Goal: Task Accomplishment & Management: Use online tool/utility

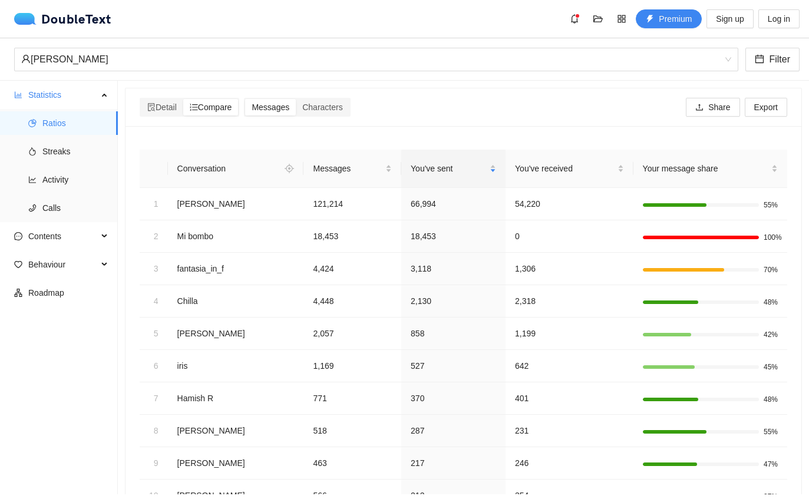
click at [25, 24] on img at bounding box center [27, 19] width 27 height 12
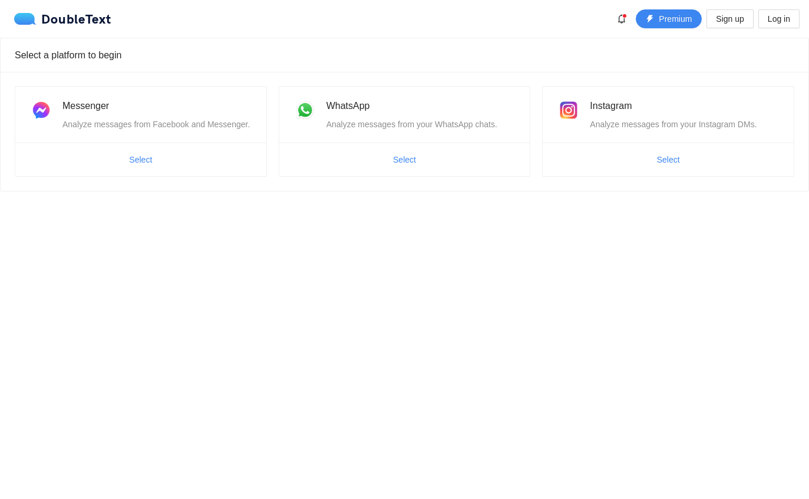
click at [687, 160] on button "Select" at bounding box center [669, 159] width 42 height 19
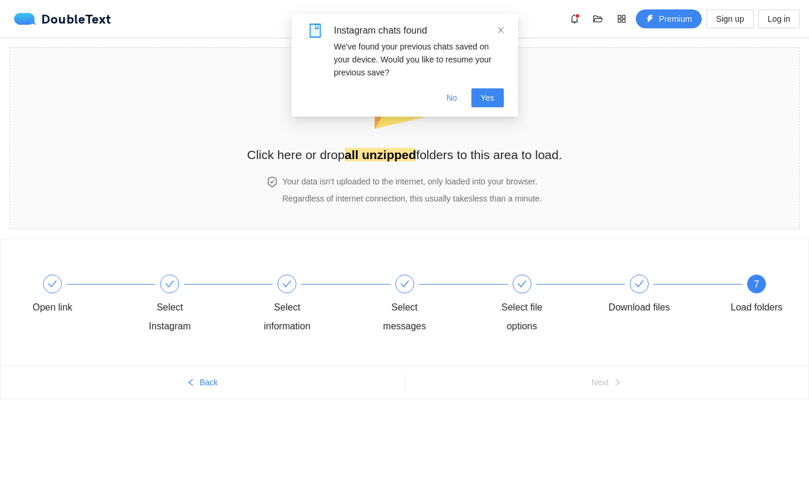
click at [504, 24] on link at bounding box center [501, 30] width 8 height 13
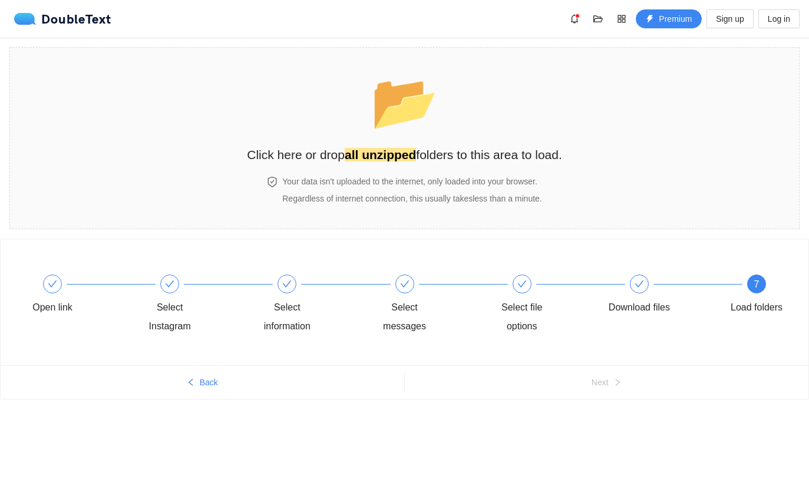
click at [420, 125] on span "📂" at bounding box center [405, 102] width 68 height 60
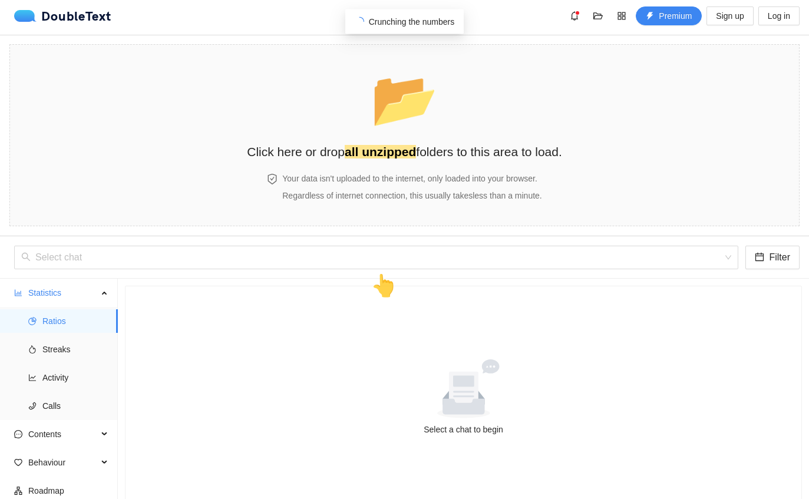
scroll to position [3, 0]
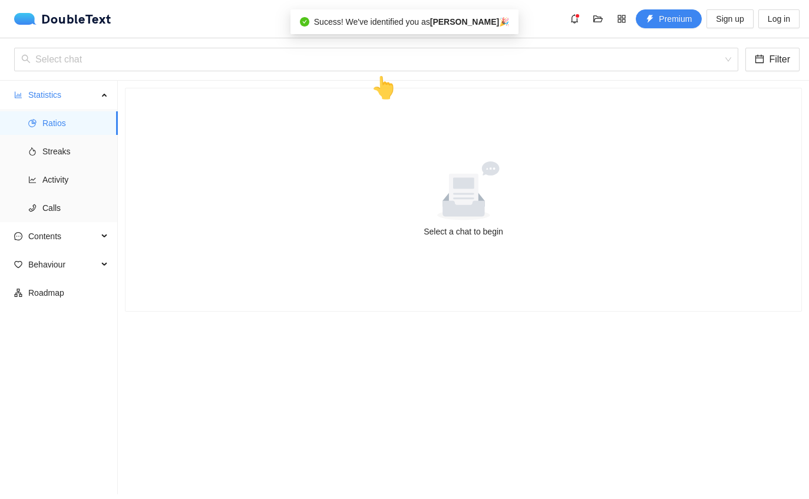
click at [568, 174] on div at bounding box center [464, 190] width 648 height 59
click at [491, 200] on icon at bounding box center [464, 190] width 108 height 59
click at [398, 51] on input "search" at bounding box center [372, 59] width 702 height 22
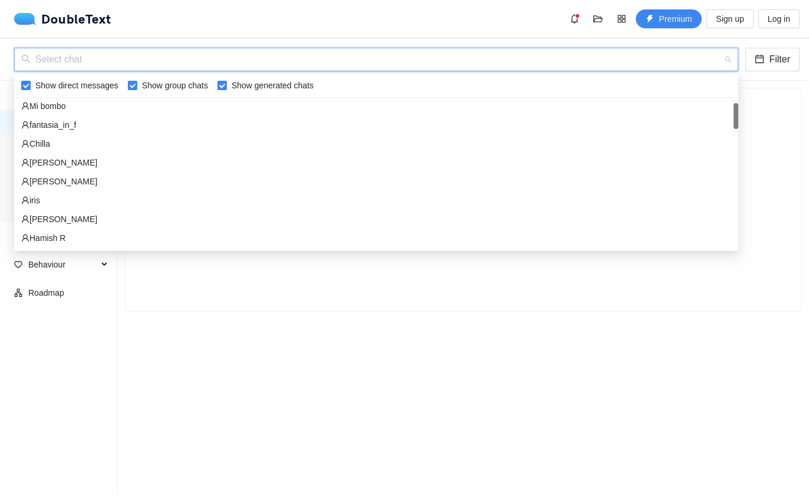
scroll to position [41, 0]
click at [35, 154] on div "[PERSON_NAME]" at bounding box center [376, 160] width 710 height 13
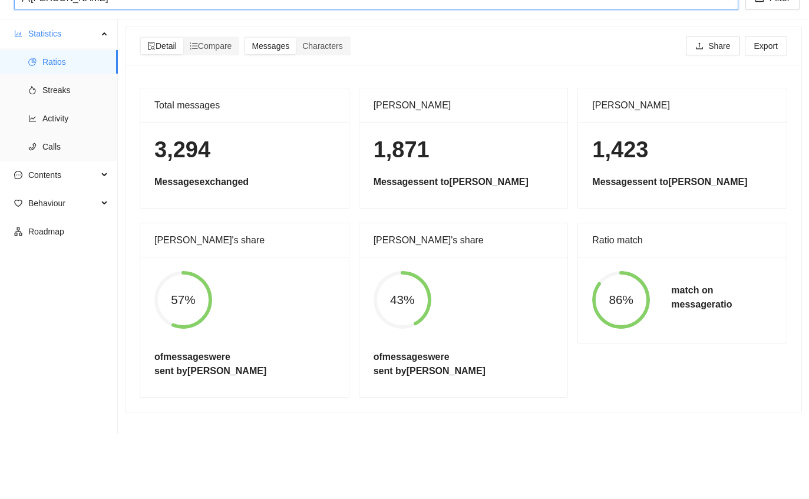
scroll to position [33, 0]
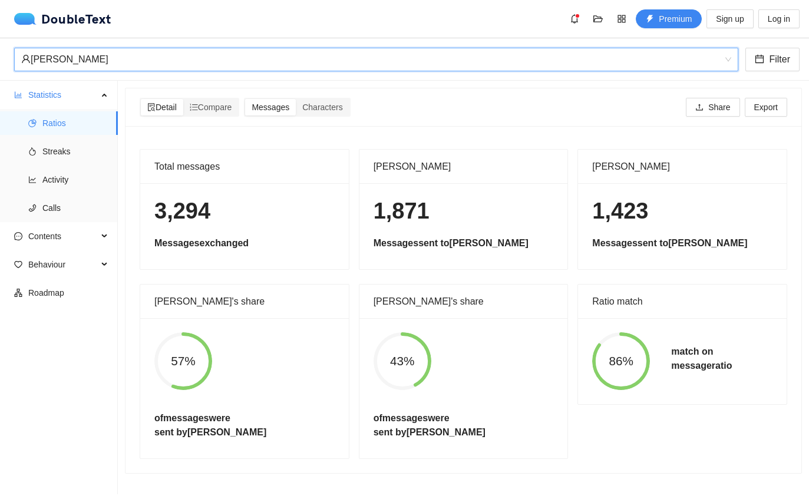
click at [203, 103] on span "Compare" at bounding box center [211, 107] width 42 height 9
click at [183, 99] on input "Compare" at bounding box center [183, 99] width 0 height 0
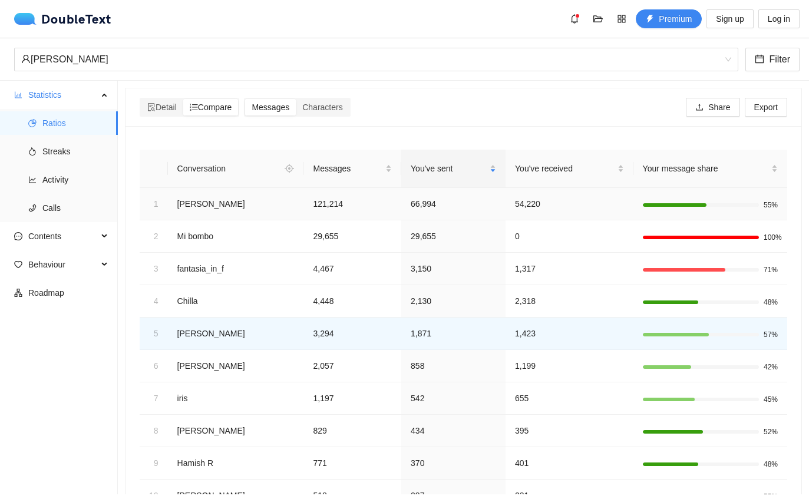
click at [260, 188] on td "[PERSON_NAME]" at bounding box center [236, 204] width 136 height 32
click at [233, 188] on td "[PERSON_NAME]" at bounding box center [236, 204] width 136 height 32
click at [651, 197] on div "55%" at bounding box center [710, 203] width 135 height 13
click at [731, 188] on td "55%" at bounding box center [710, 204] width 154 height 32
click at [235, 99] on div "Compare" at bounding box center [210, 107] width 55 height 17
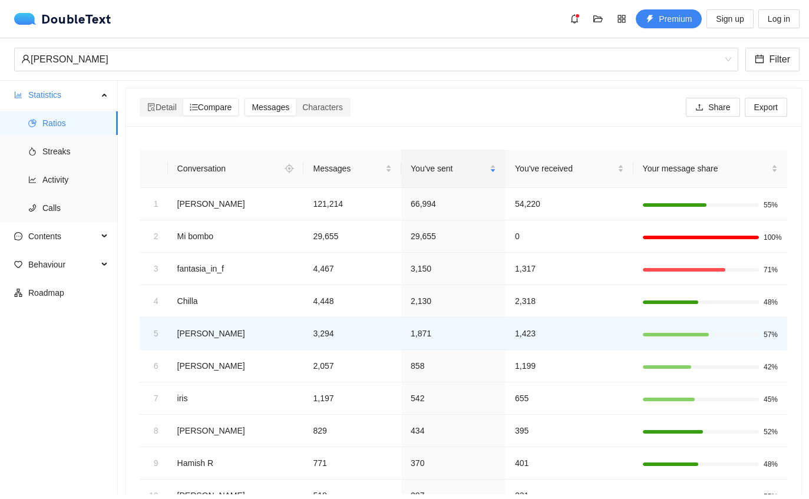
click at [183, 99] on input "Compare" at bounding box center [183, 99] width 0 height 0
click at [289, 103] on span "Messages" at bounding box center [271, 107] width 38 height 9
click at [245, 99] on input "Messages" at bounding box center [245, 99] width 0 height 0
click at [282, 103] on span "Messages" at bounding box center [271, 107] width 38 height 9
click at [245, 99] on input "Messages" at bounding box center [245, 99] width 0 height 0
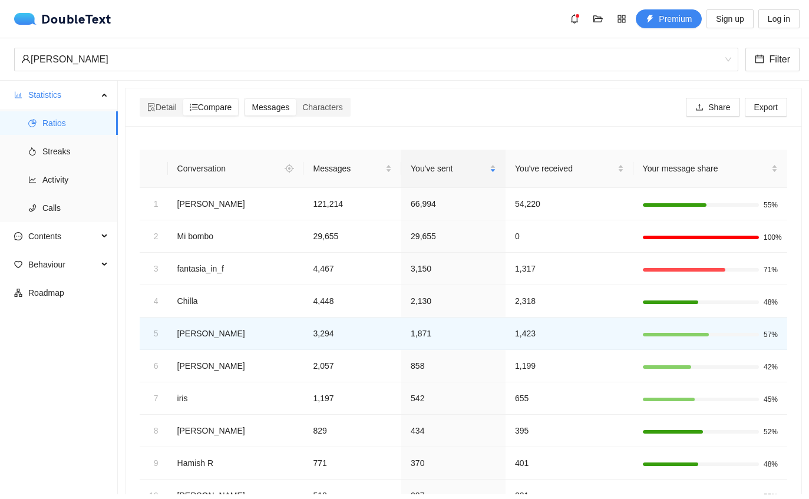
click at [333, 99] on div "Characters" at bounding box center [322, 107] width 53 height 17
click at [296, 99] on input "Characters" at bounding box center [296, 99] width 0 height 0
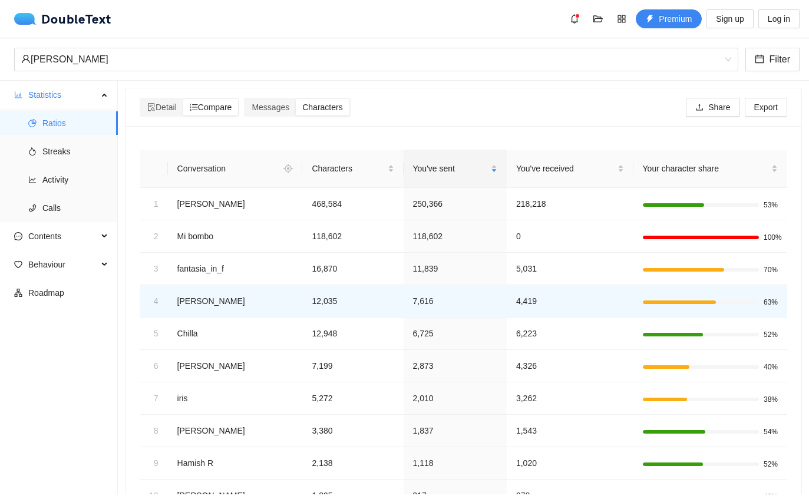
click at [342, 103] on span "Characters" at bounding box center [322, 107] width 40 height 9
click at [296, 99] on input "Characters" at bounding box center [296, 99] width 0 height 0
click at [345, 99] on div "Characters" at bounding box center [322, 107] width 53 height 17
click at [296, 99] on input "Characters" at bounding box center [296, 99] width 0 height 0
click at [289, 103] on span "Messages" at bounding box center [271, 107] width 38 height 9
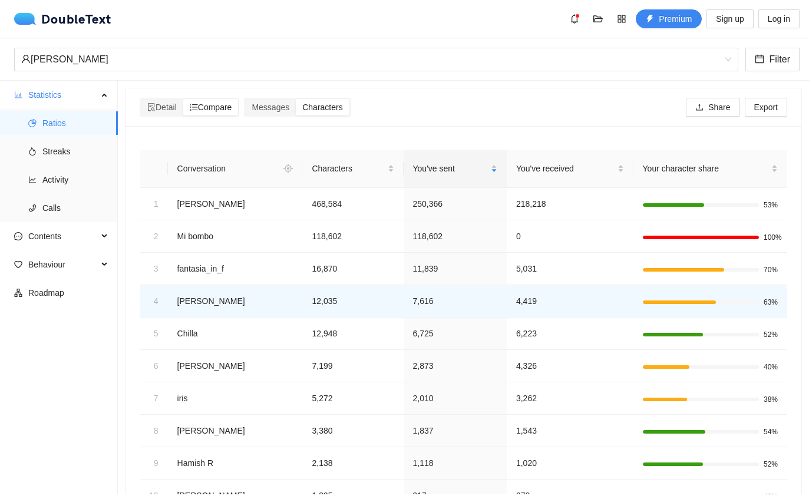
click at [245, 99] on input "Messages" at bounding box center [245, 99] width 0 height 0
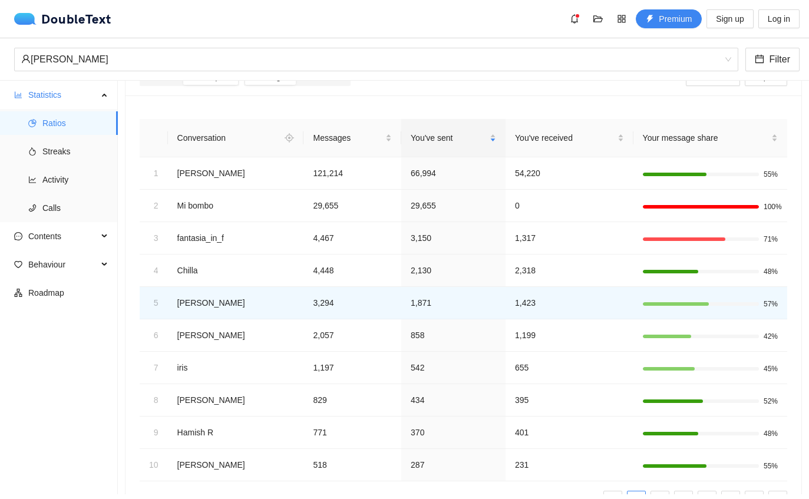
scroll to position [30, 0]
click at [710, 492] on link "4" at bounding box center [707, 501] width 18 height 18
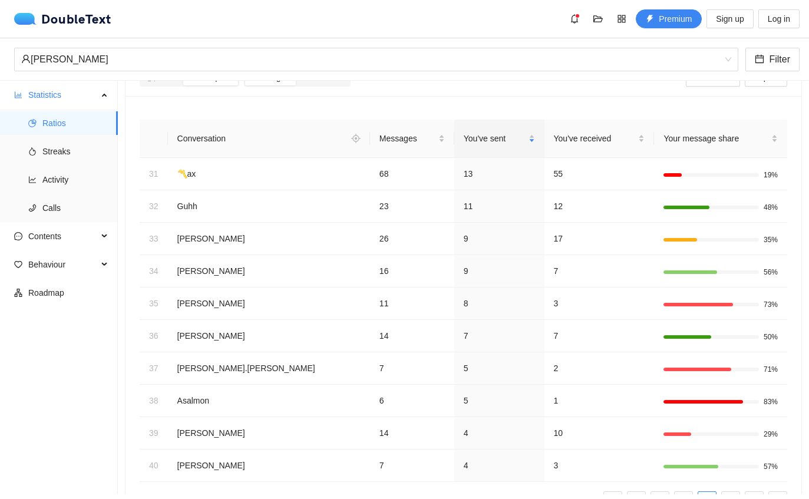
click at [757, 492] on link "6" at bounding box center [754, 501] width 18 height 18
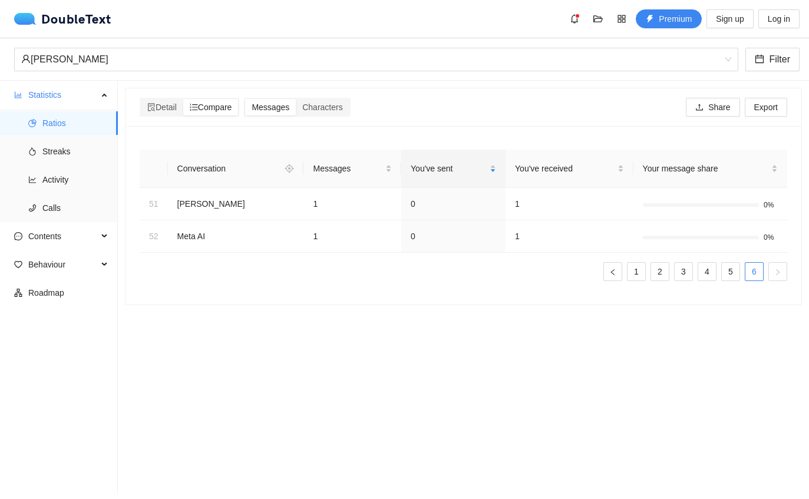
click at [722, 263] on link "5" at bounding box center [731, 272] width 18 height 18
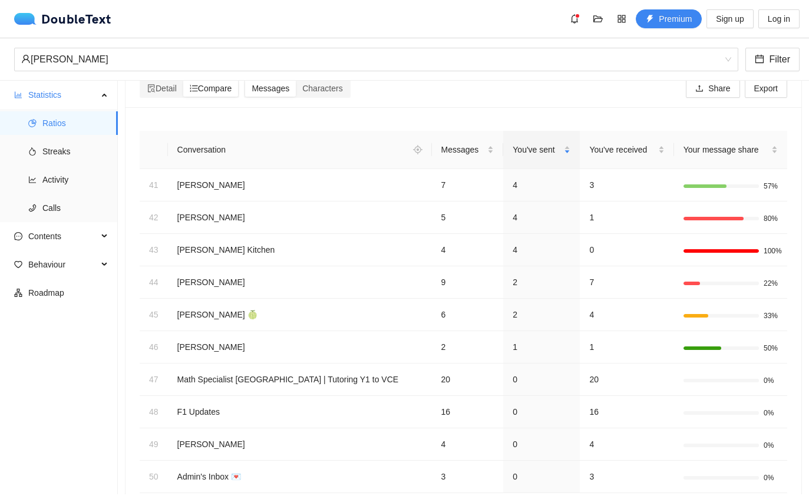
scroll to position [20, 0]
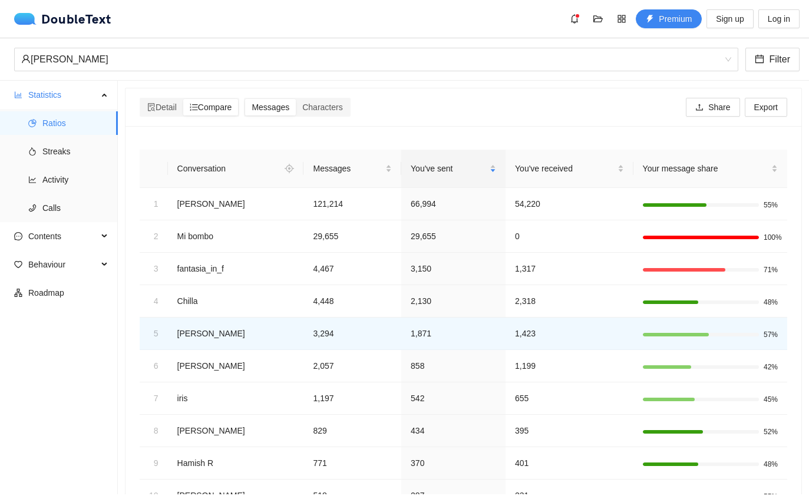
scroll to position [0, 0]
click at [43, 140] on span "Streaks" at bounding box center [75, 152] width 66 height 24
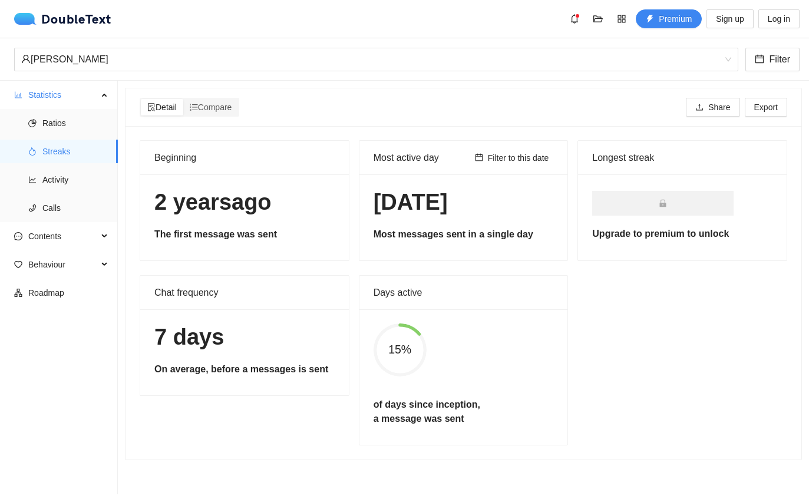
scroll to position [28, 0]
click at [542, 151] on span "Filter to this date" at bounding box center [518, 157] width 61 height 13
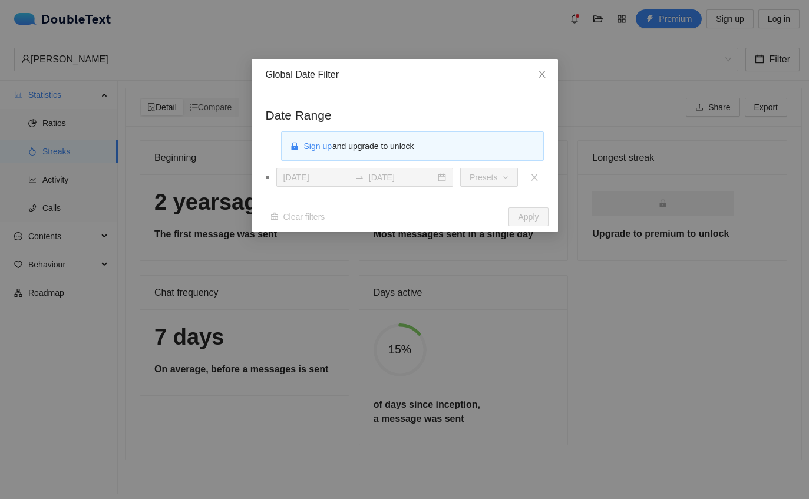
click at [553, 73] on span "Close" at bounding box center [542, 75] width 32 height 32
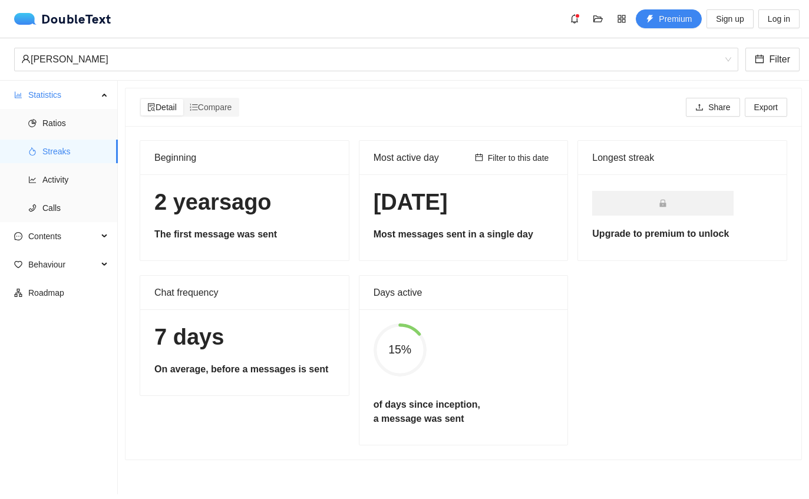
click at [38, 111] on li "Ratios" at bounding box center [59, 123] width 118 height 24
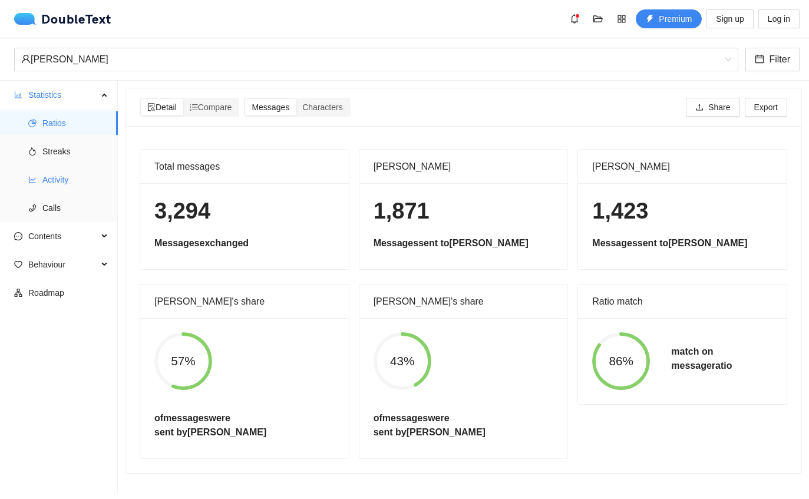
click at [34, 177] on icon "line-chart" at bounding box center [32, 180] width 7 height 6
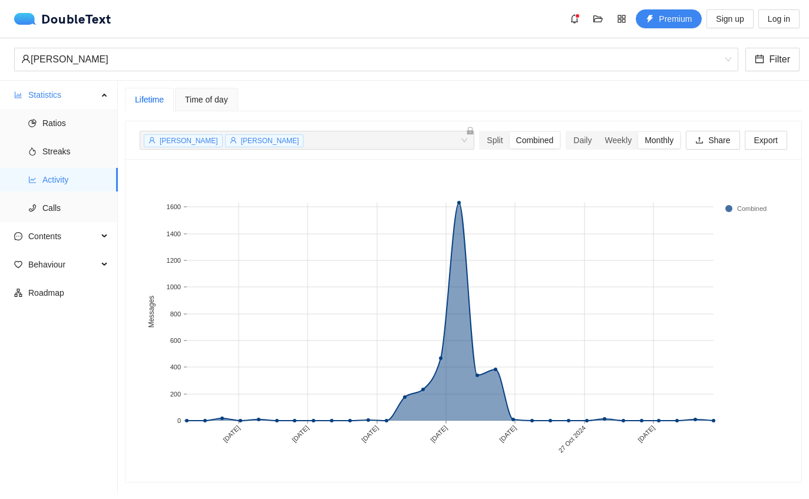
click at [466, 174] on rect at bounding box center [464, 320] width 648 height 295
click at [455, 203] on rect at bounding box center [459, 312] width 18 height 218
click at [222, 389] on rect at bounding box center [223, 312] width 18 height 218
click at [503, 344] on rect at bounding box center [496, 312] width 18 height 218
click at [615, 399] on rect at bounding box center [464, 320] width 648 height 295
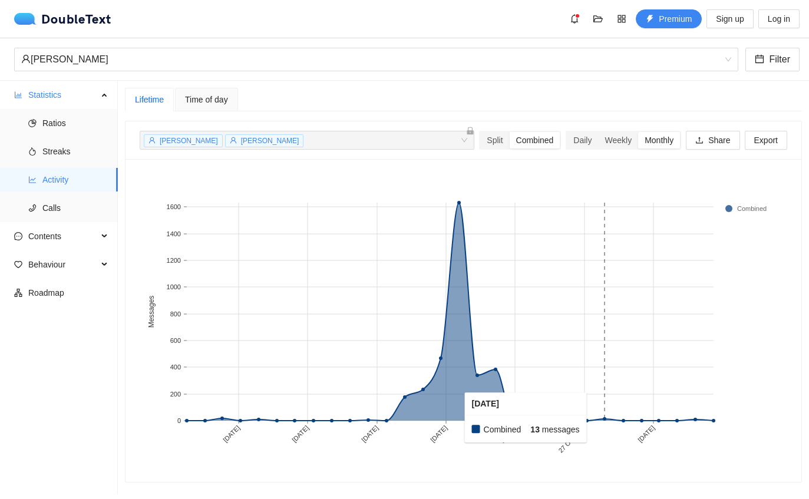
click at [599, 390] on rect at bounding box center [605, 312] width 18 height 218
click at [695, 390] on rect at bounding box center [696, 312] width 18 height 218
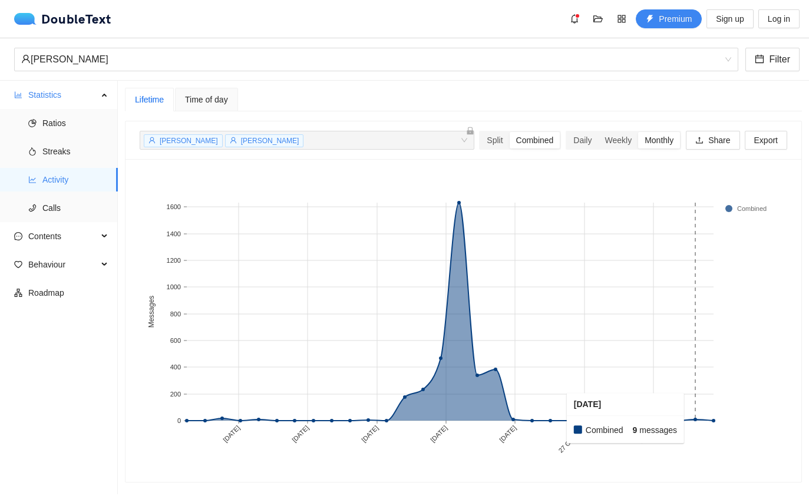
scroll to position [33, 0]
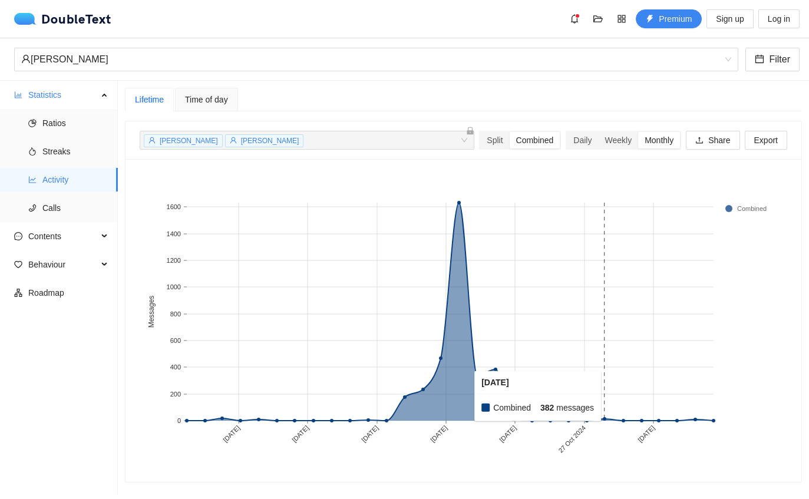
click at [503, 336] on rect at bounding box center [496, 312] width 18 height 218
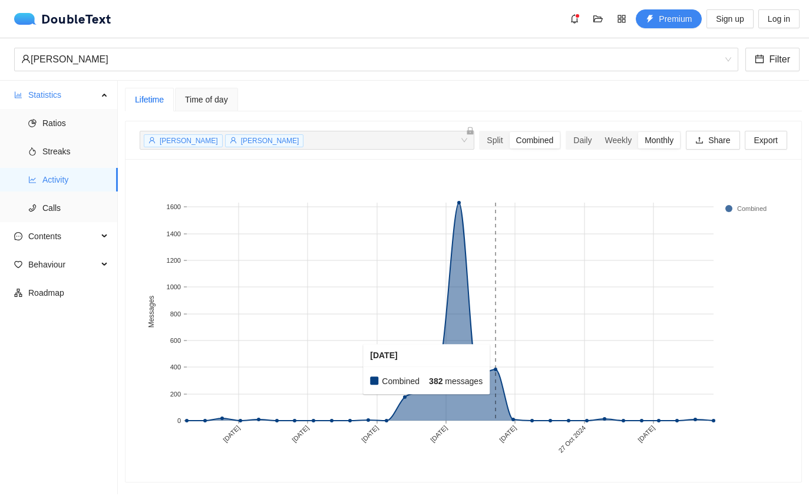
click at [460, 203] on rect at bounding box center [459, 312] width 18 height 218
click at [617, 132] on div "Weekly" at bounding box center [618, 140] width 40 height 17
click at [598, 132] on input "Weekly" at bounding box center [598, 132] width 0 height 0
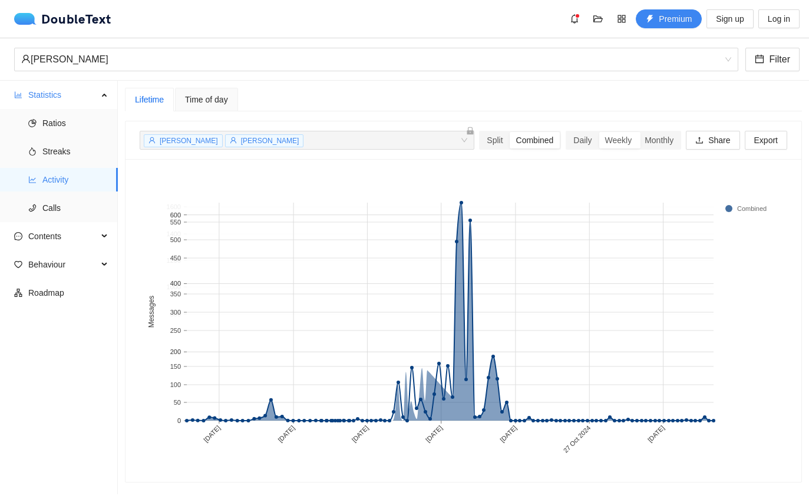
click at [621, 132] on div "Weekly" at bounding box center [618, 140] width 40 height 17
click at [598, 132] on input "Weekly" at bounding box center [598, 132] width 0 height 0
click at [464, 173] on rect at bounding box center [464, 320] width 648 height 295
click at [463, 173] on rect at bounding box center [464, 320] width 648 height 295
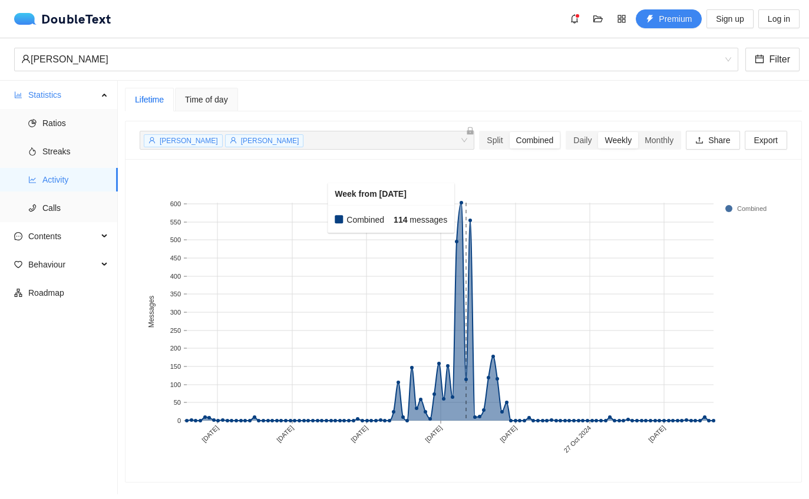
click at [467, 203] on rect at bounding box center [466, 312] width 5 height 218
click at [569, 132] on div "Daily" at bounding box center [582, 140] width 31 height 17
click at [567, 132] on input "Daily" at bounding box center [567, 132] width 0 height 0
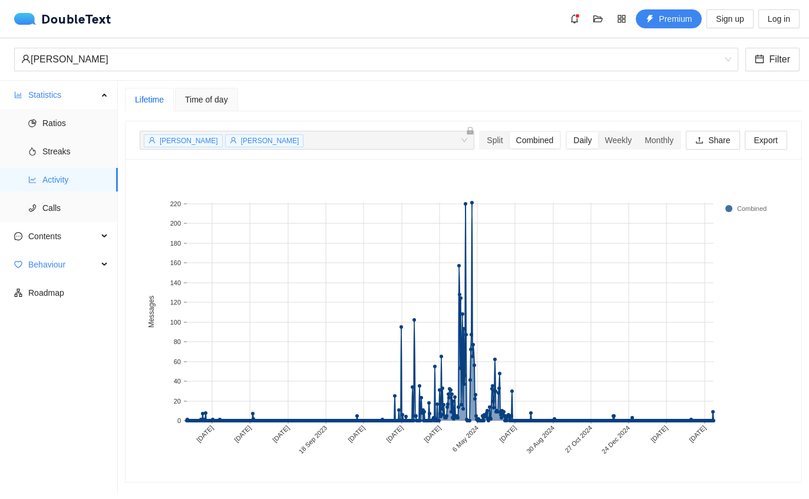
click at [34, 253] on span "Behaviour" at bounding box center [63, 265] width 70 height 24
click at [37, 281] on li "Engagement" at bounding box center [59, 293] width 118 height 24
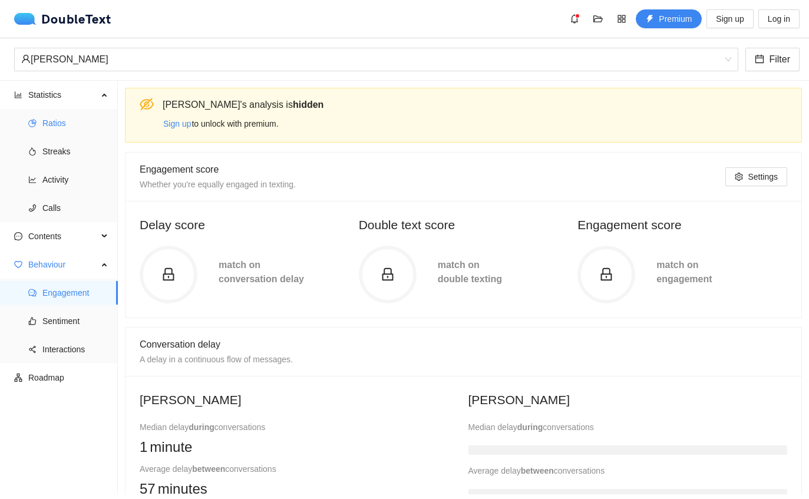
click at [52, 111] on span "Ratios" at bounding box center [75, 123] width 66 height 24
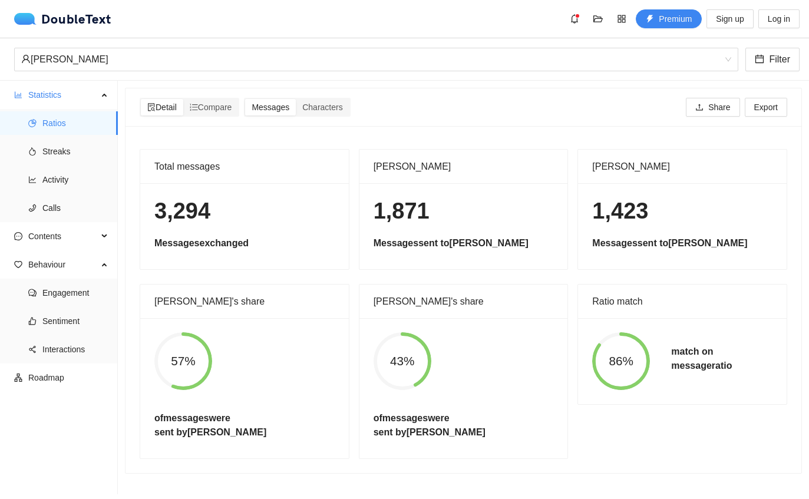
click at [32, 70] on div "[PERSON_NAME]" at bounding box center [370, 59] width 699 height 22
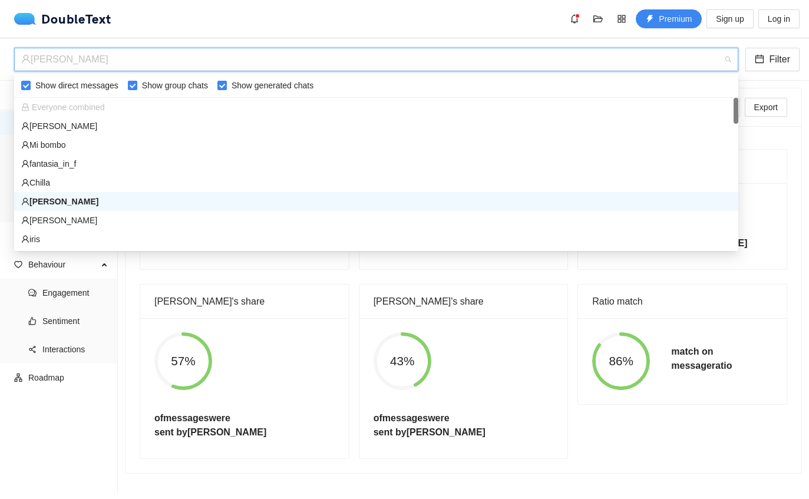
click at [38, 118] on div "[PERSON_NAME]" at bounding box center [376, 126] width 724 height 19
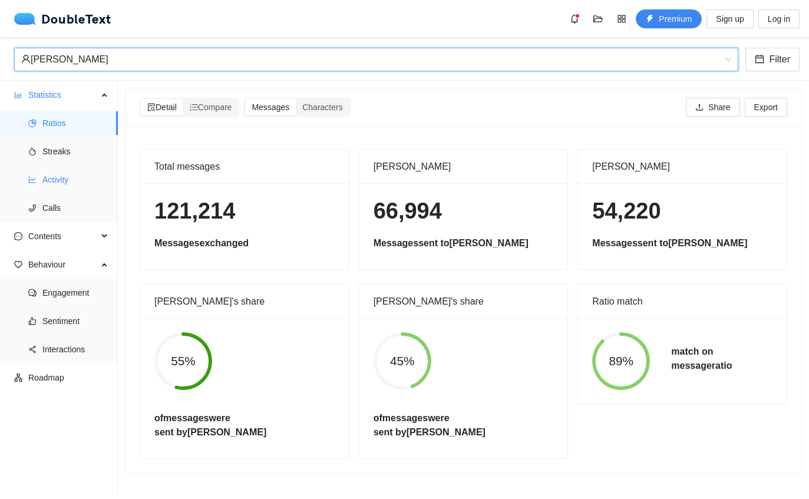
click at [38, 184] on li "Activity" at bounding box center [59, 180] width 118 height 24
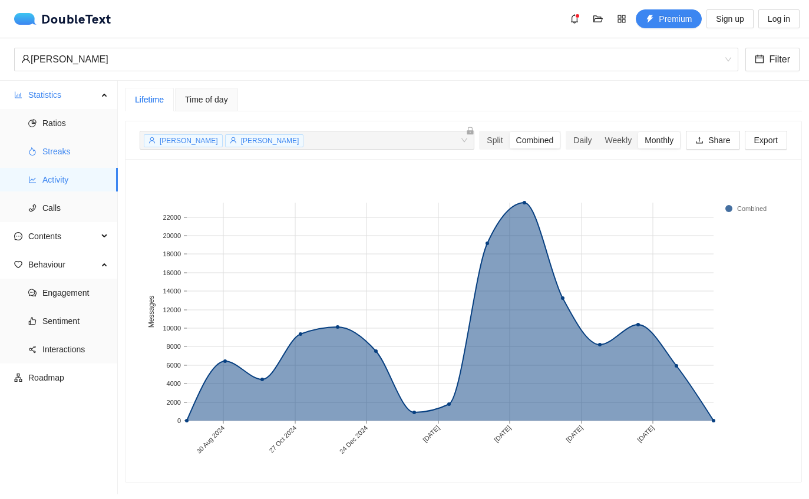
click at [34, 156] on li "Streaks" at bounding box center [59, 152] width 118 height 24
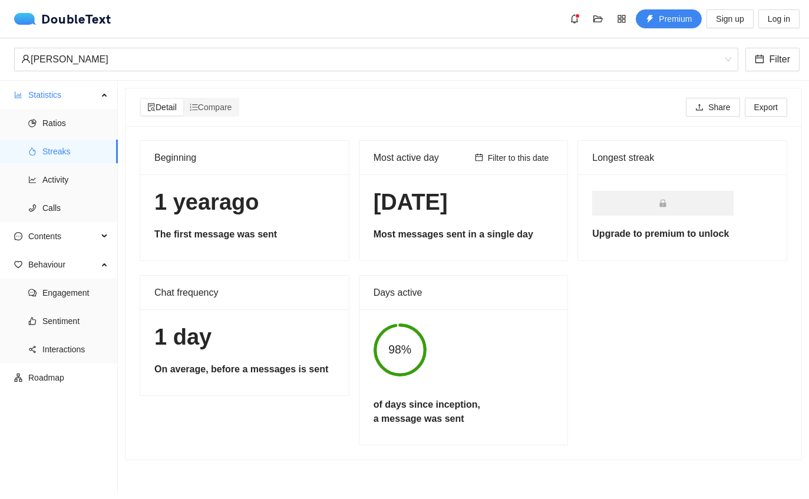
click at [176, 242] on div "[DATE] The first message was sent" at bounding box center [244, 217] width 209 height 86
click at [701, 235] on h5 "Upgrade to premium to unlock" at bounding box center [682, 234] width 180 height 14
click at [738, 24] on span "Sign up" at bounding box center [730, 18] width 28 height 13
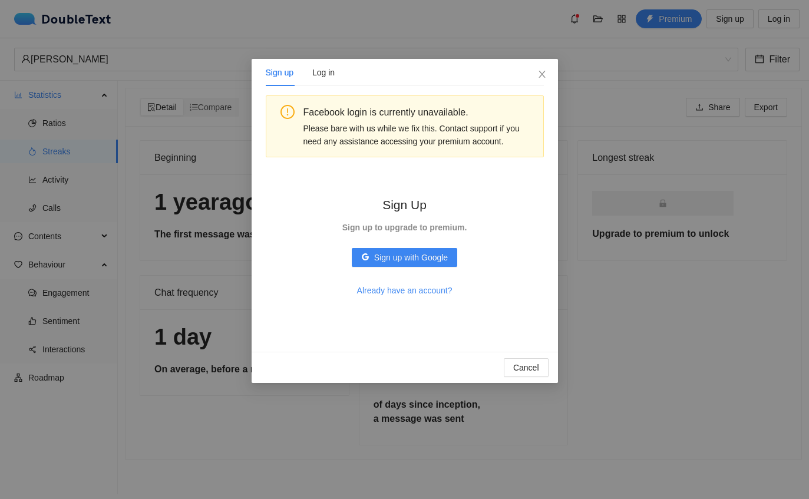
click at [447, 265] on button "Sign up with Google" at bounding box center [404, 257] width 105 height 19
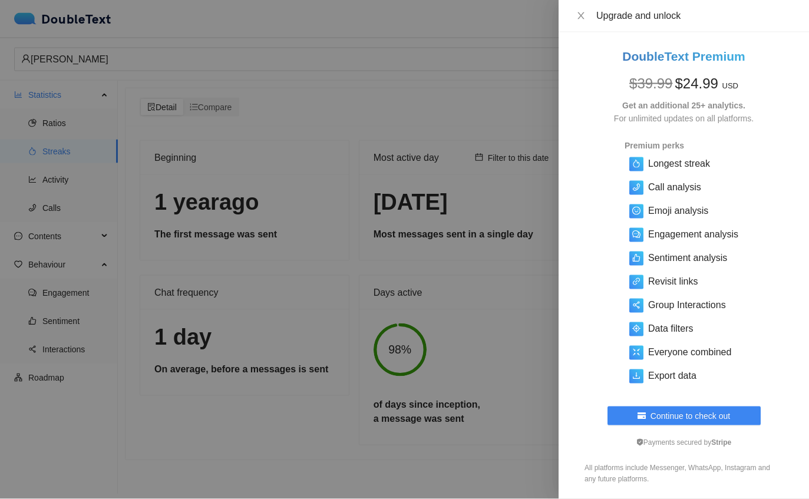
scroll to position [14, 0]
click at [583, 12] on icon "close" at bounding box center [580, 15] width 9 height 9
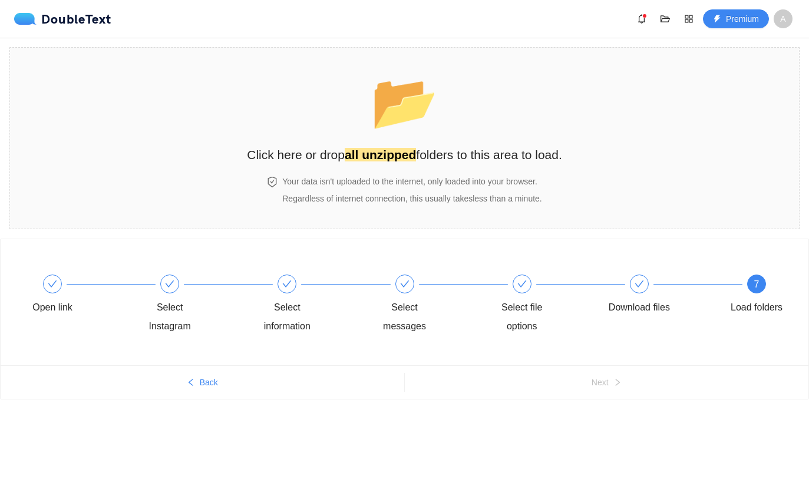
click at [458, 132] on div "📂 Click here or drop all unzipped folders to this area to load." at bounding box center [404, 112] width 315 height 105
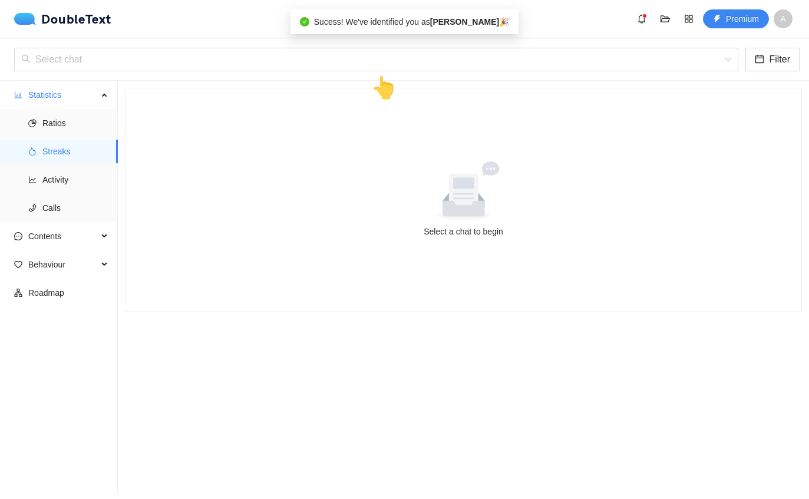
click at [540, 64] on input "search" at bounding box center [372, 59] width 702 height 22
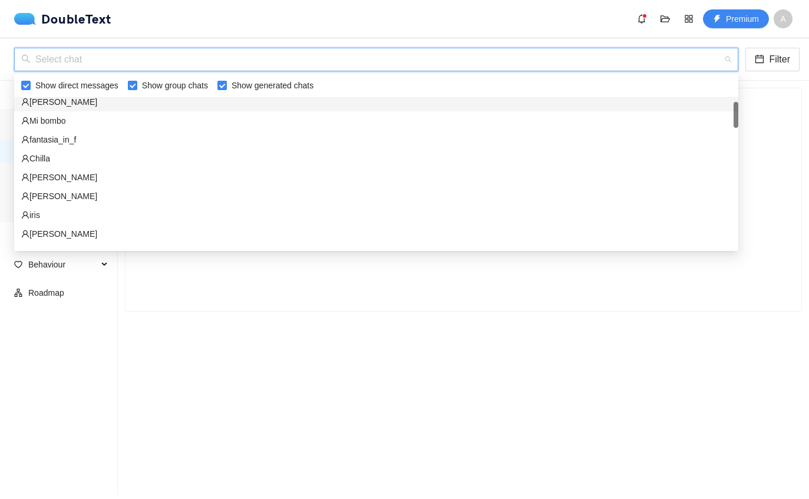
scroll to position [25, 0]
click at [127, 105] on div "[PERSON_NAME]" at bounding box center [376, 101] width 710 height 13
